Goal: Find contact information: Find contact information

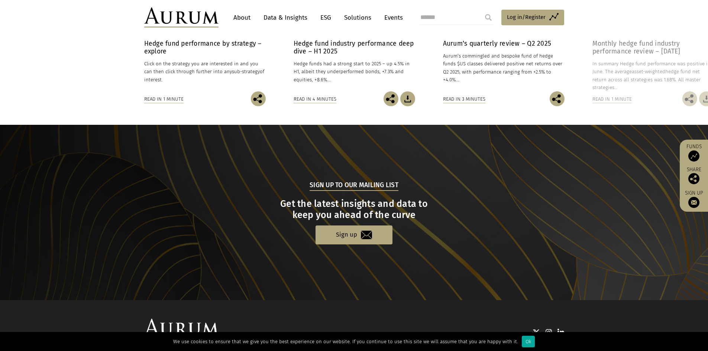
scroll to position [688, 0]
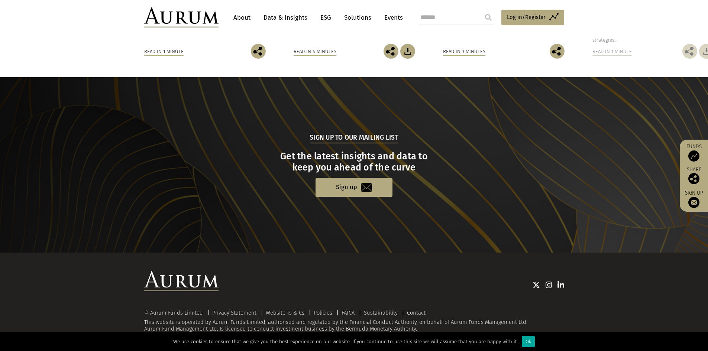
click at [248, 19] on link "About" at bounding box center [242, 18] width 25 height 14
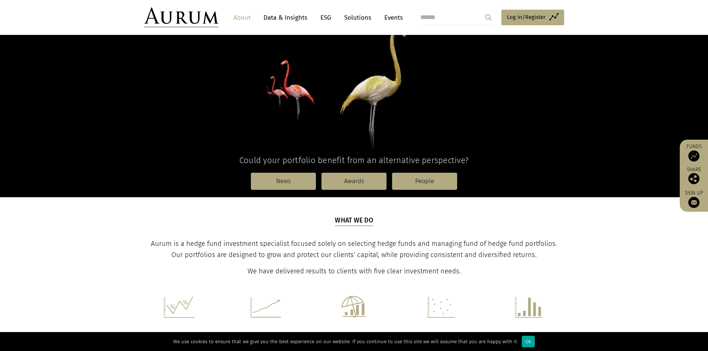
scroll to position [223, 0]
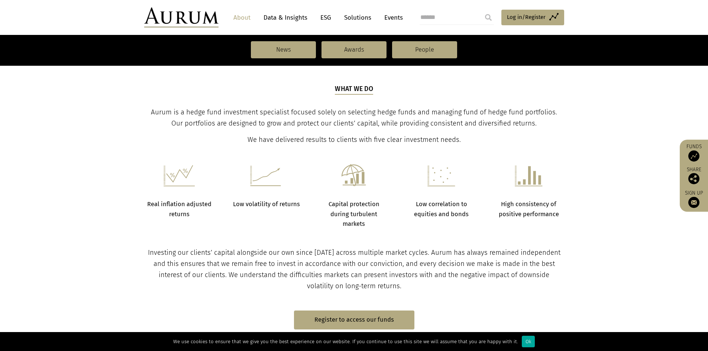
click at [469, 153] on section "Real inflation adjusted returns Low volatility of returns Capital protection du…" at bounding box center [354, 187] width 708 height 83
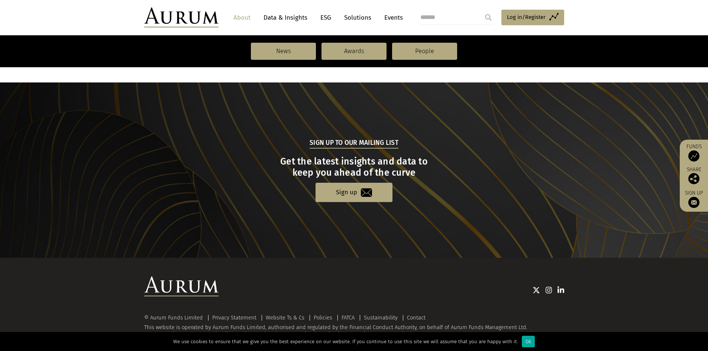
scroll to position [758, 0]
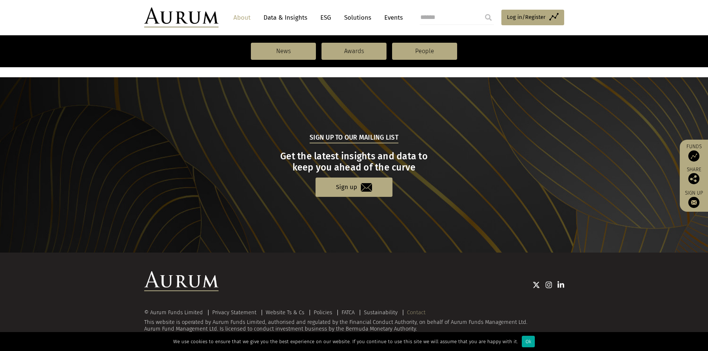
click at [411, 315] on link "Contact" at bounding box center [416, 312] width 19 height 7
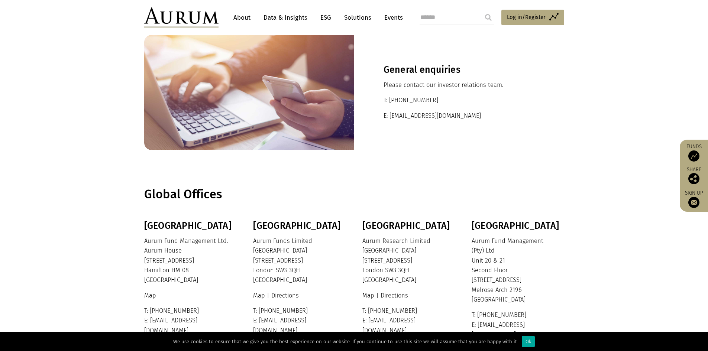
scroll to position [128, 0]
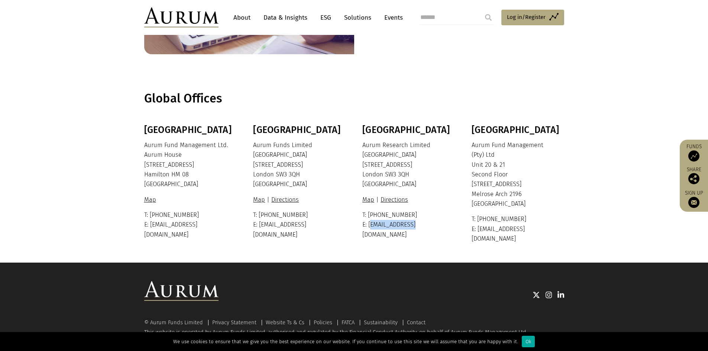
drag, startPoint x: 422, startPoint y: 223, endPoint x: 368, endPoint y: 227, distance: 53.7
click at [368, 227] on p "T: +44 20 7589 8899 E: info@aurum.com" at bounding box center [408, 224] width 91 height 29
copy p "info@aurum.com"
